Goal: Navigation & Orientation: Find specific page/section

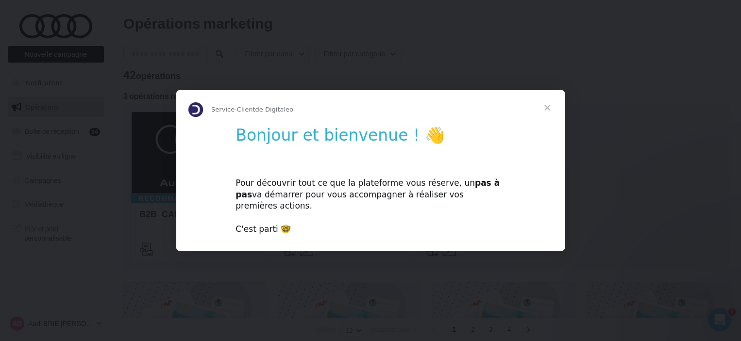
click at [547, 112] on span "Fermer" at bounding box center [547, 107] width 35 height 35
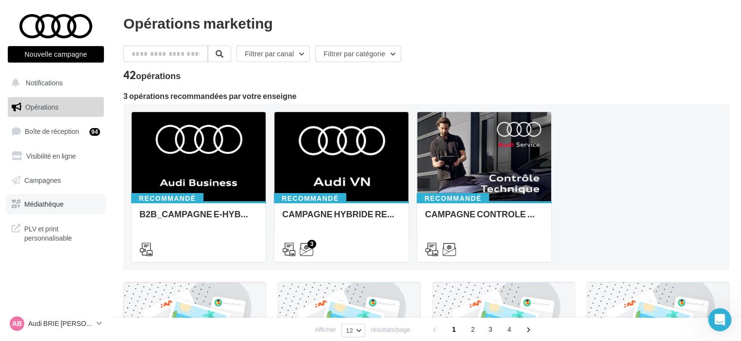
click at [37, 204] on span "Médiathèque" at bounding box center [43, 204] width 39 height 8
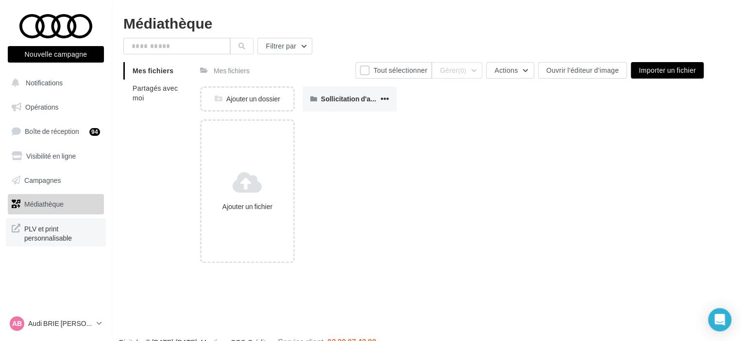
click at [43, 234] on span "PLV et print personnalisable" at bounding box center [62, 232] width 76 height 21
click at [49, 108] on span "Opérations" at bounding box center [41, 107] width 33 height 8
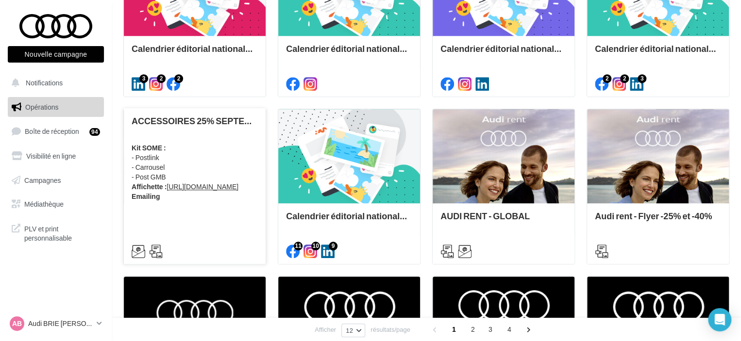
scroll to position [318, 0]
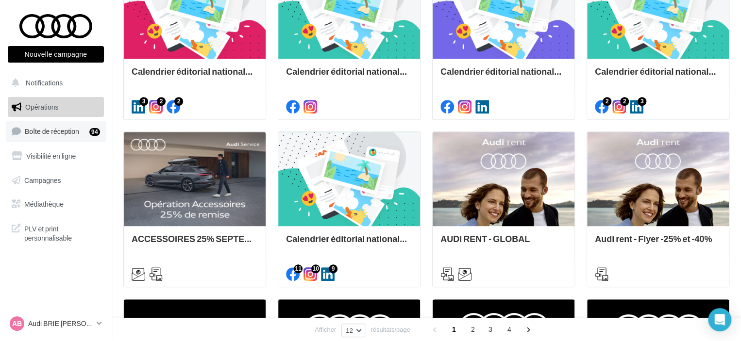
click at [43, 133] on span "Boîte de réception" at bounding box center [52, 131] width 54 height 8
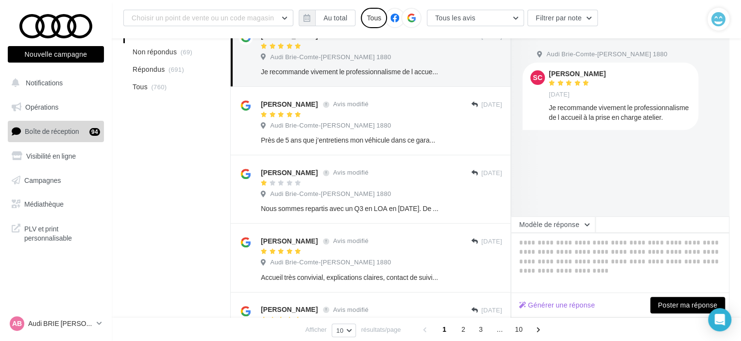
scroll to position [146, 0]
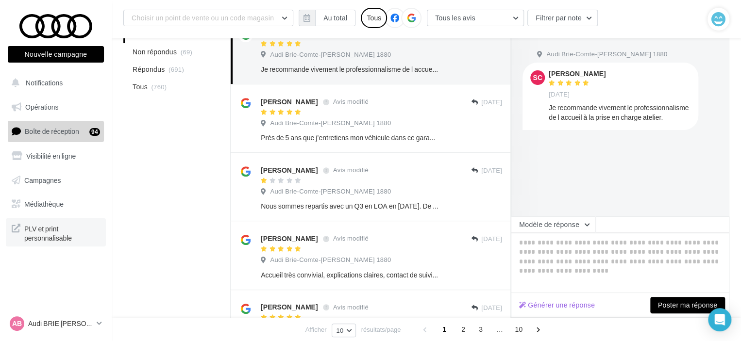
click at [35, 233] on span "PLV et print personnalisable" at bounding box center [62, 232] width 76 height 21
click at [43, 229] on span "PLV et print personnalisable" at bounding box center [62, 232] width 76 height 21
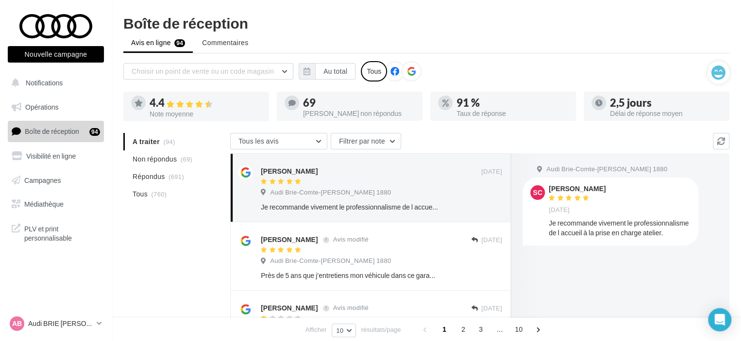
scroll to position [202, 0]
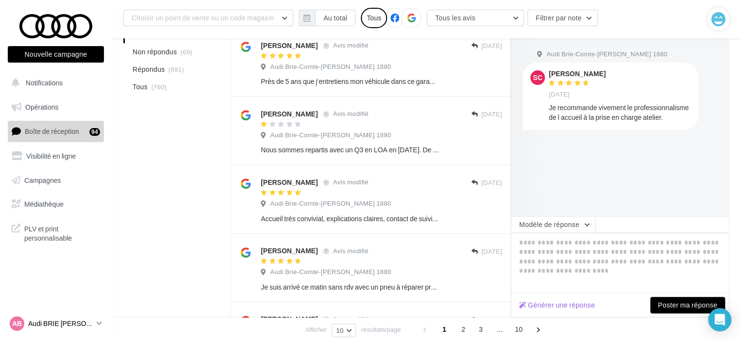
click at [63, 326] on p "Audi BRIE [PERSON_NAME]" at bounding box center [60, 324] width 65 height 10
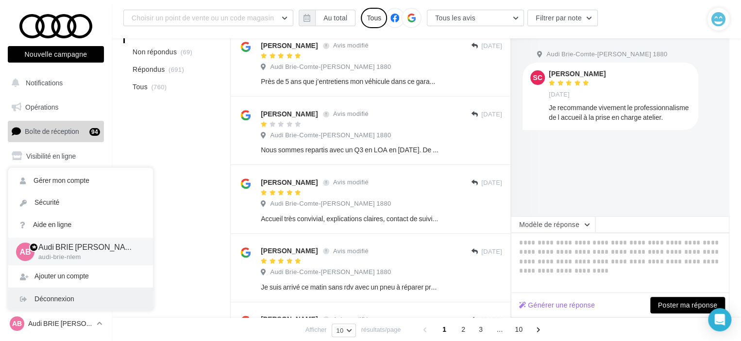
click at [68, 295] on div "Déconnexion" at bounding box center [80, 299] width 145 height 22
